Goal: Check status: Check status

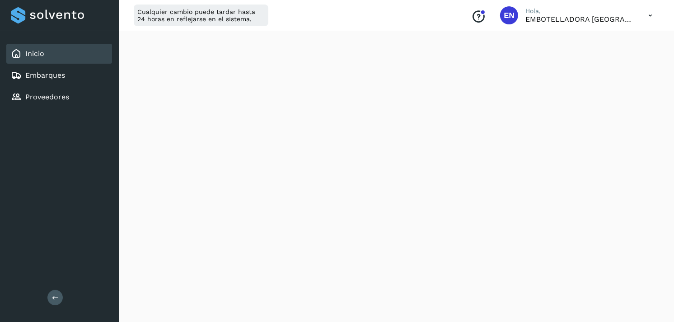
scroll to position [1059, 0]
click at [47, 71] on link "Embarques" at bounding box center [45, 75] width 40 height 9
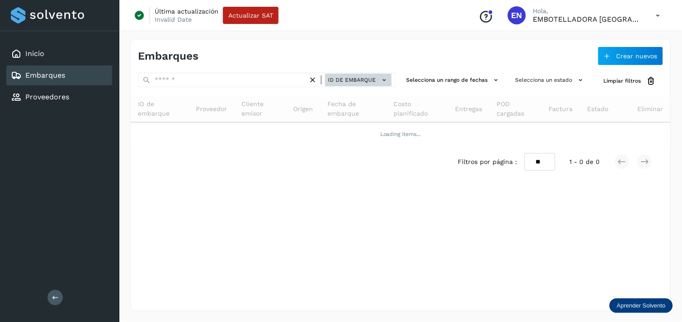
click at [365, 79] on span "ID de embarque" at bounding box center [352, 80] width 48 height 8
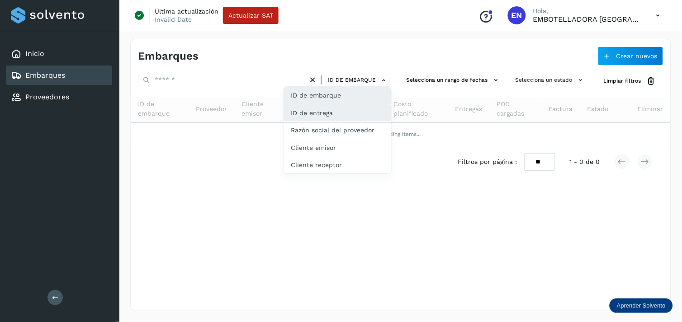
click at [353, 139] on div "ID de entrega" at bounding box center [337, 147] width 108 height 17
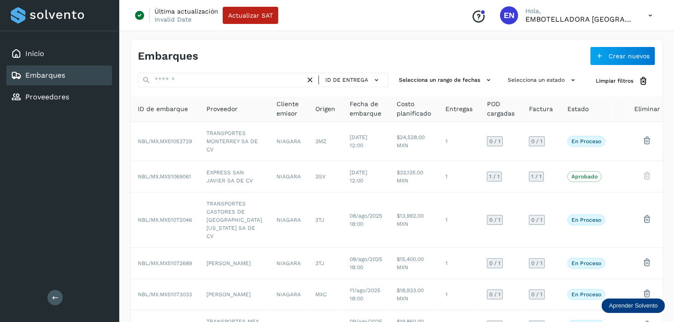
click at [247, 89] on div "ID de entrega Selecciona un rango de fechas Selecciona un estado Limpiar filtro…" at bounding box center [397, 285] width 532 height 425
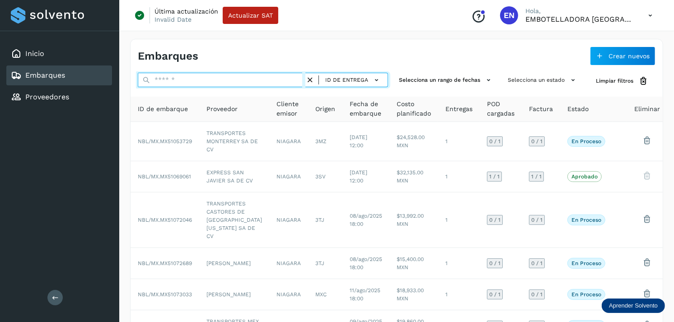
click at [231, 85] on input "text" at bounding box center [222, 80] width 168 height 14
paste input "**********"
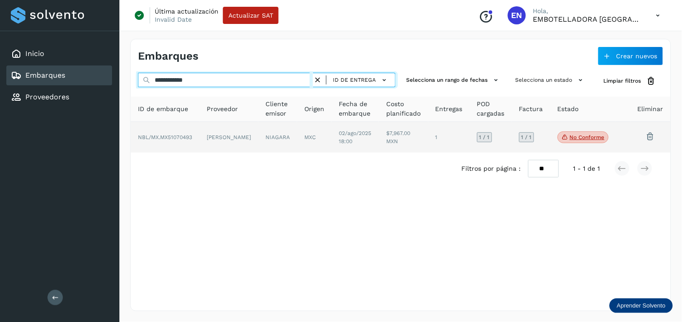
type input "**********"
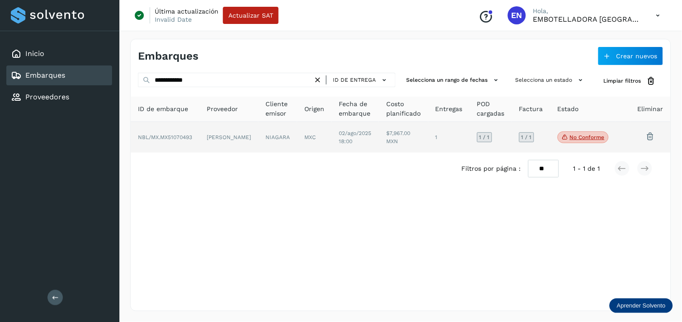
click at [258, 128] on td "[PERSON_NAME]" at bounding box center [277, 137] width 39 height 31
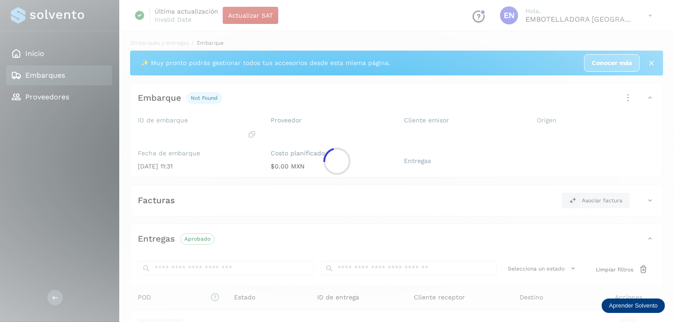
scroll to position [109, 0]
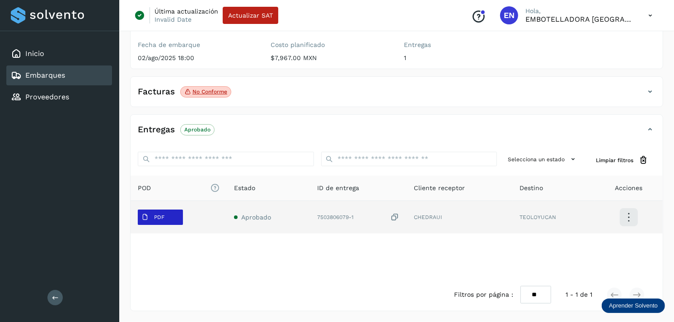
click at [153, 210] on span "PDF" at bounding box center [153, 217] width 30 height 14
